Goal: Task Accomplishment & Management: Manage account settings

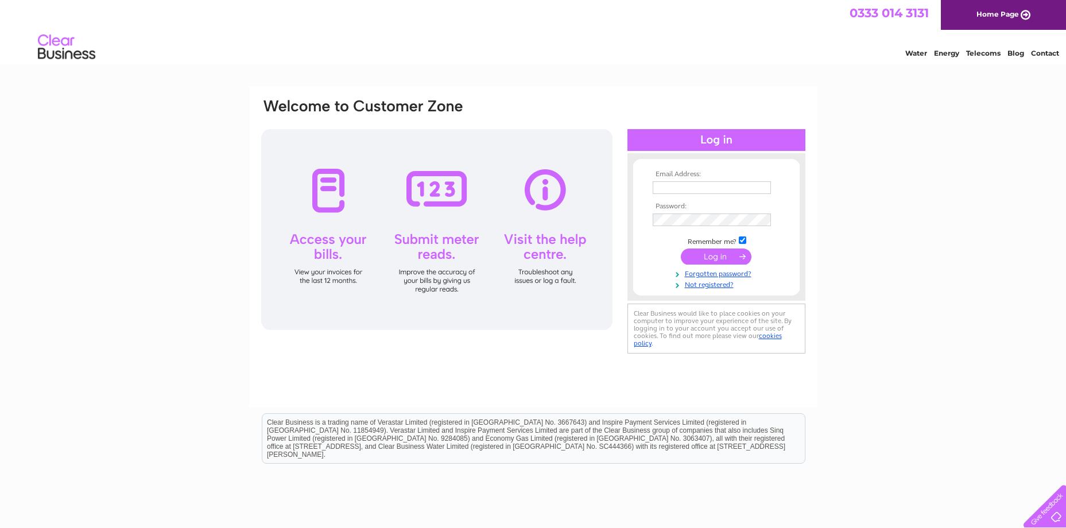
click at [711, 186] on input "text" at bounding box center [712, 187] width 118 height 13
click at [685, 185] on input "text" at bounding box center [712, 188] width 119 height 14
paste input "[EMAIL_ADDRESS][DOMAIN_NAME]"
type input "[EMAIL_ADDRESS][DOMAIN_NAME]"
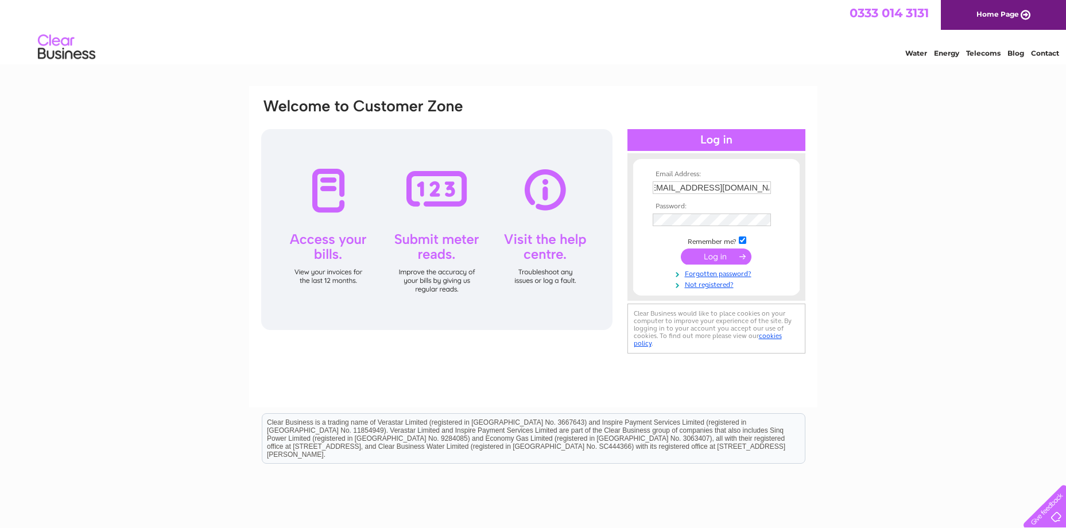
scroll to position [0, 0]
drag, startPoint x: 579, startPoint y: 393, endPoint x: 669, endPoint y: 324, distance: 113.0
click at [588, 390] on div "Email Address: [EMAIL_ADDRESS][DOMAIN_NAME] Password:" at bounding box center [533, 247] width 568 height 322
click at [704, 261] on input "submit" at bounding box center [716, 257] width 71 height 16
